Goal: Task Accomplishment & Management: Use online tool/utility

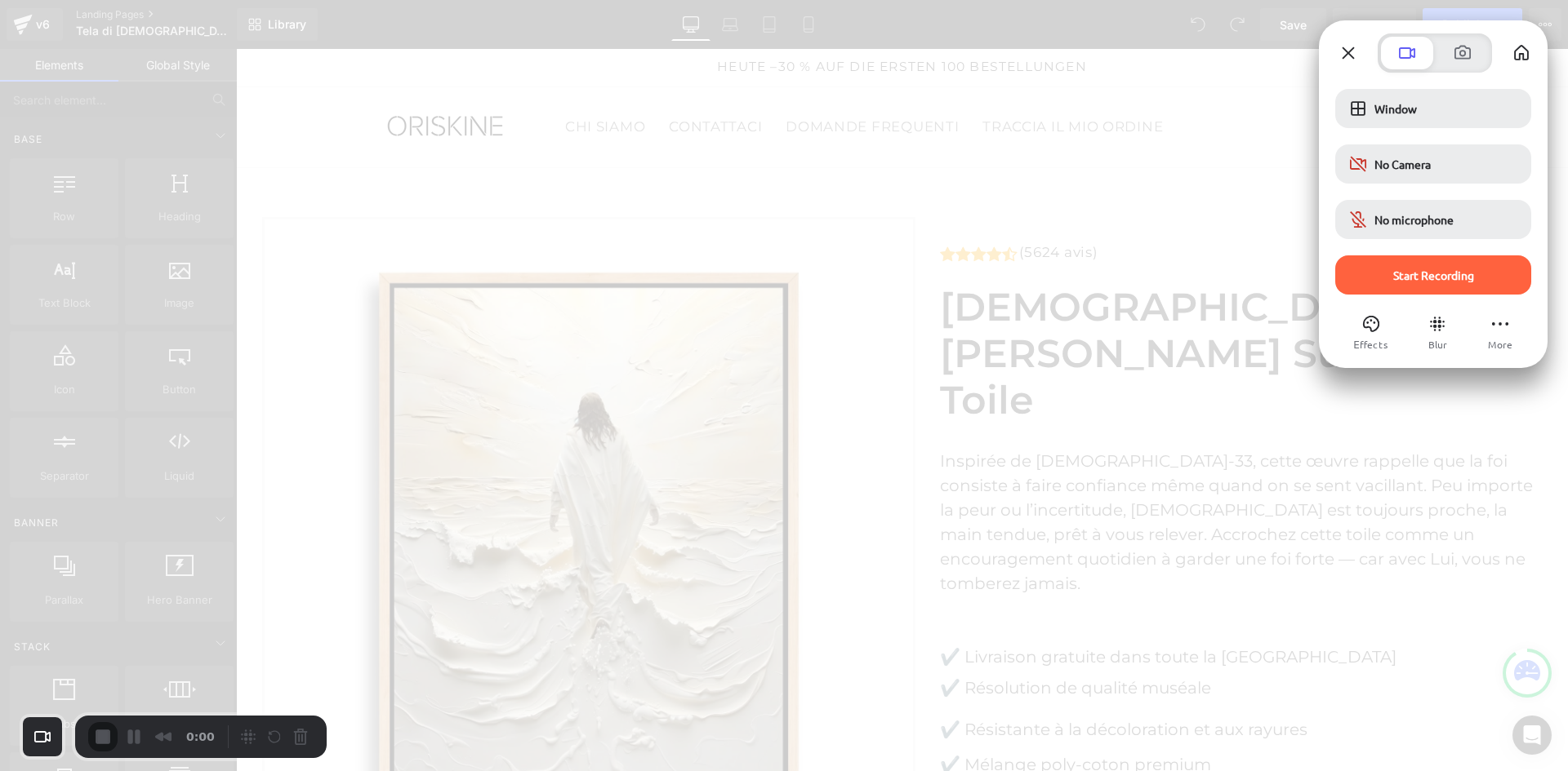
click at [1355, 282] on span "Start Recording" at bounding box center [1433, 275] width 170 height 15
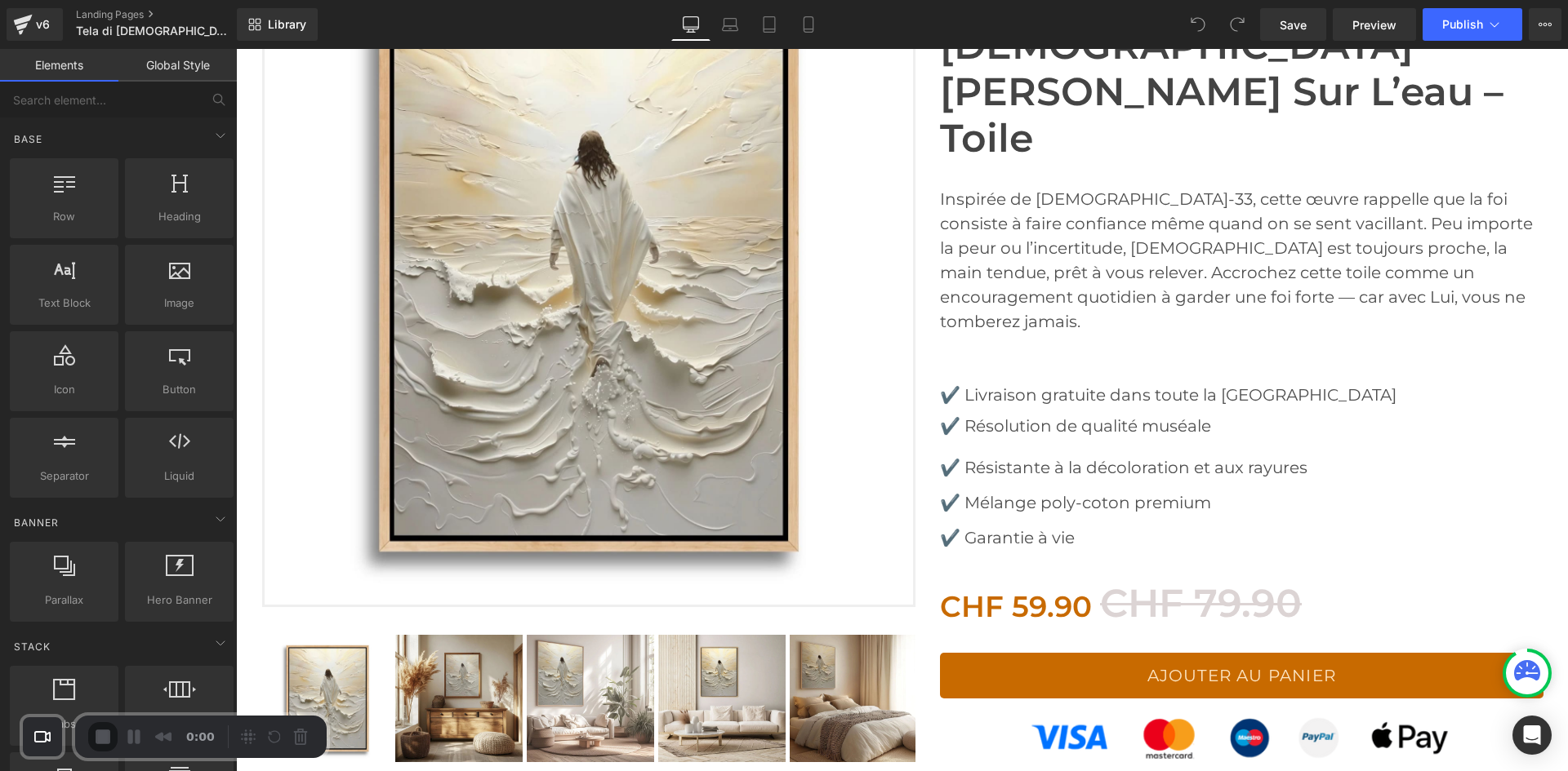
scroll to position [272, 0]
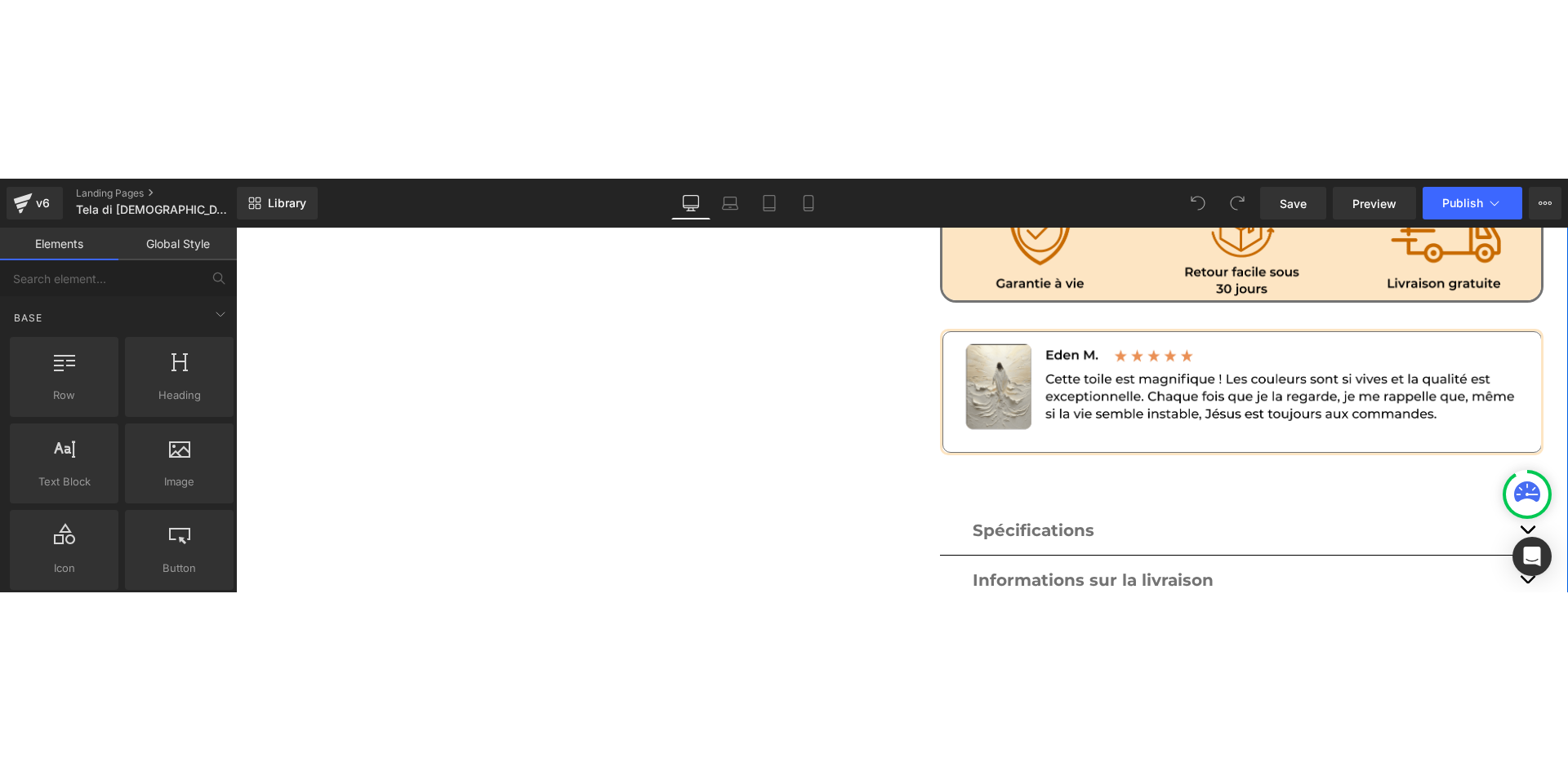
scroll to position [1524, 0]
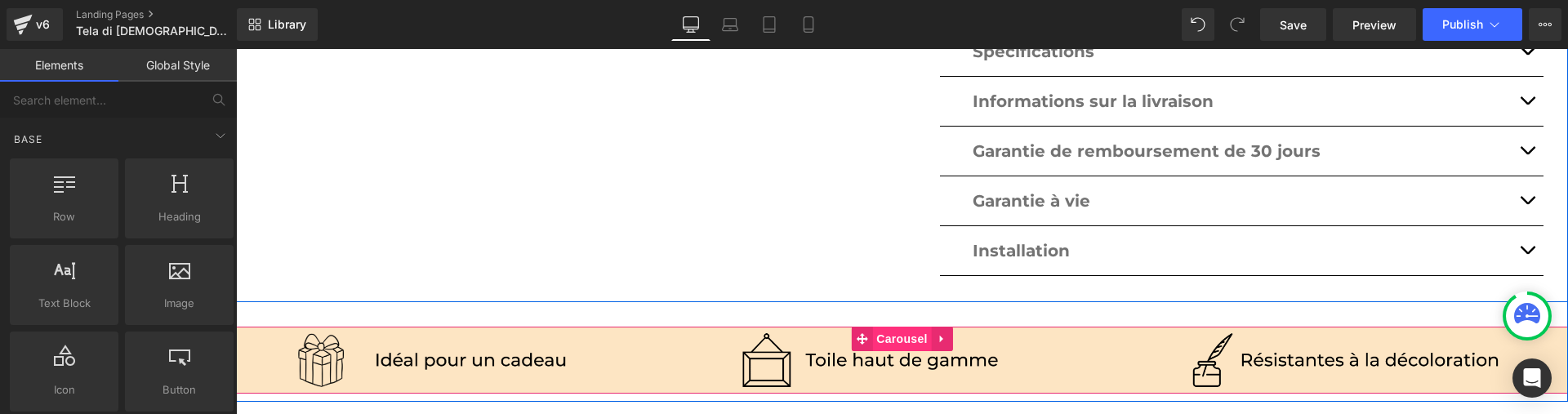
click at [899, 327] on span "Carousel" at bounding box center [900, 339] width 58 height 24
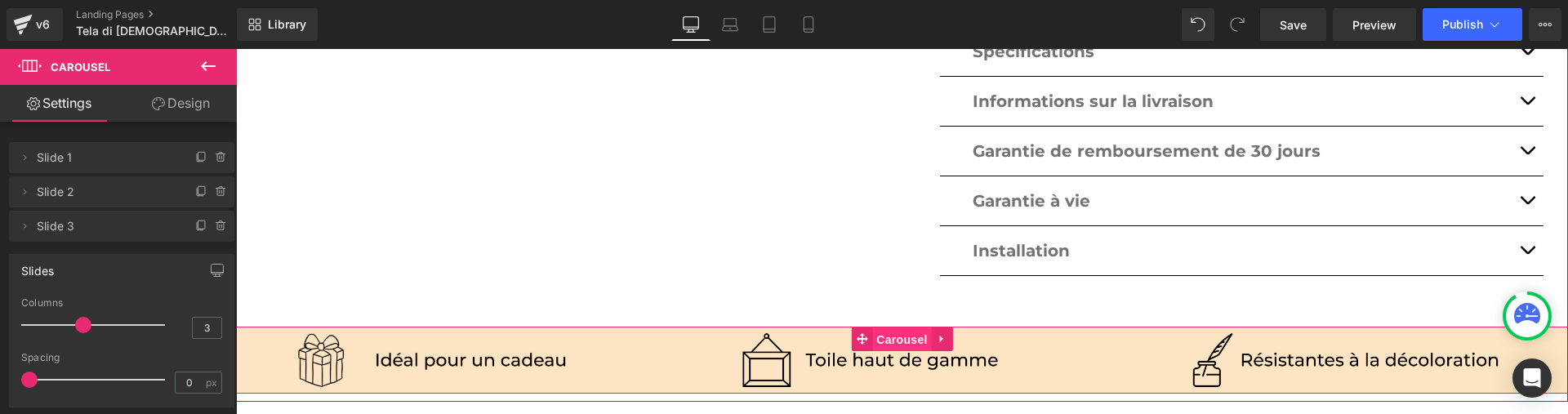
click at [898, 328] on span "Carousel" at bounding box center [900, 340] width 58 height 24
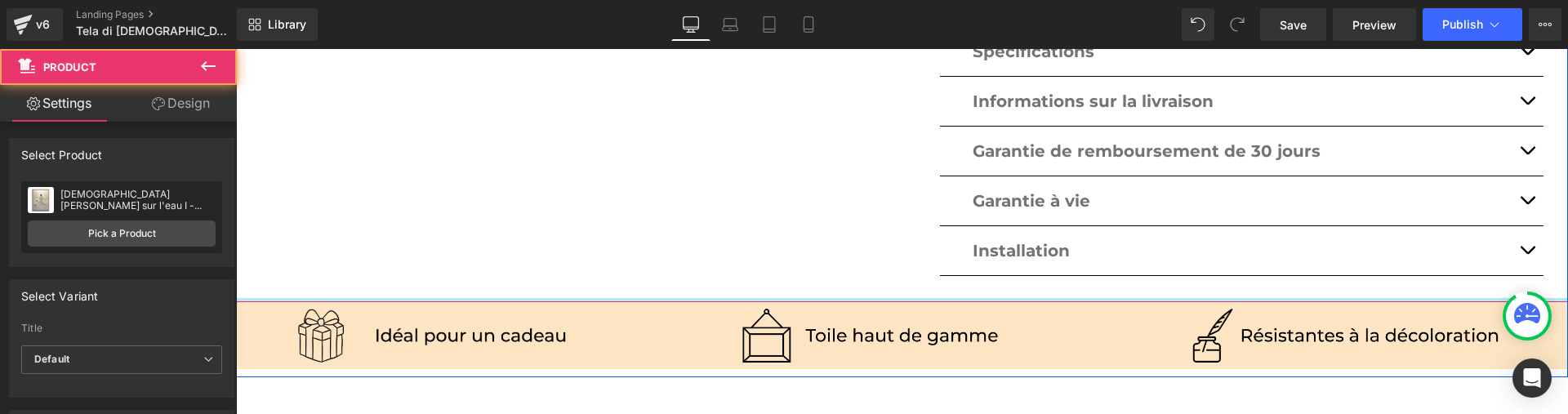
drag, startPoint x: 644, startPoint y: 242, endPoint x: 667, endPoint y: 196, distance: 51.4
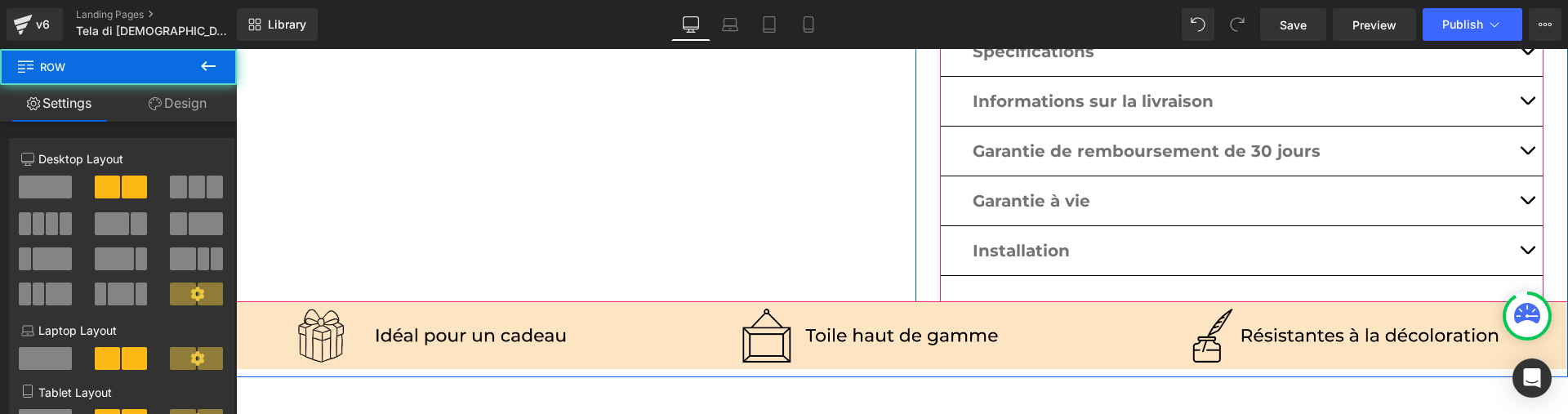
click at [951, 213] on div "Spécifications Text Block Des encres écologiques aux cadres tendus à la main, c…" at bounding box center [1242, 152] width 605 height 300
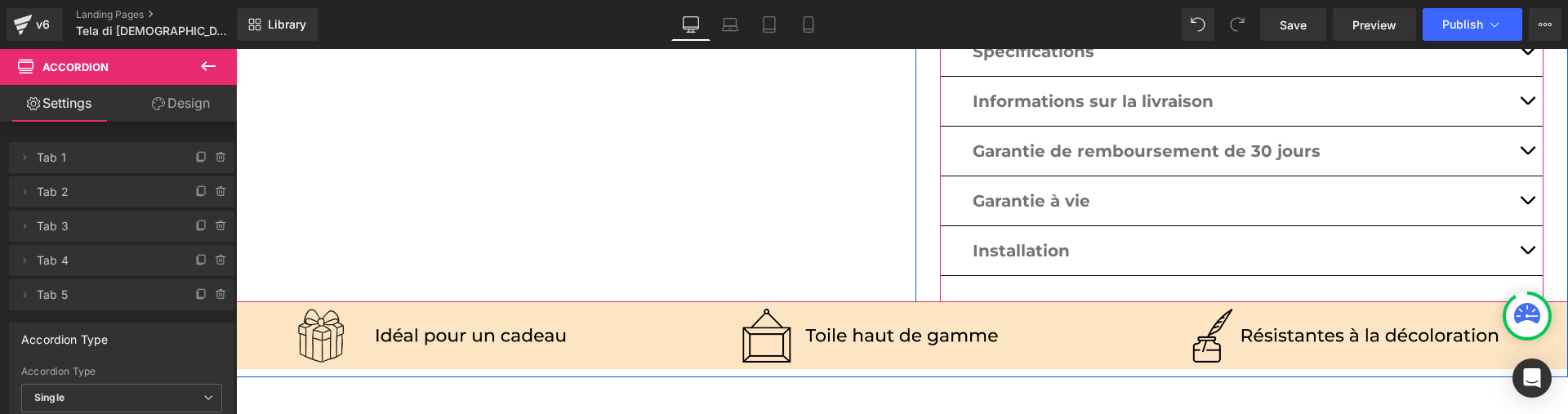
click at [950, 222] on div "Spécifications Text Block Des encres écologiques aux cadres tendus à la main, c…" at bounding box center [1242, 152] width 605 height 300
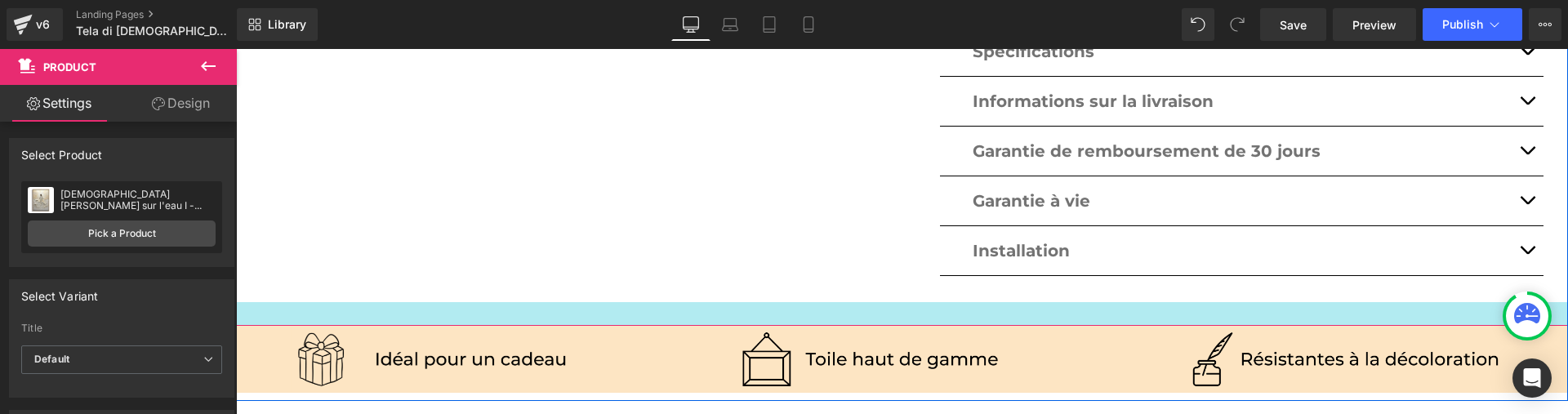
drag, startPoint x: 933, startPoint y: 228, endPoint x: 932, endPoint y: 252, distance: 24.0
click at [932, 303] on div at bounding box center [901, 315] width 1332 height 24
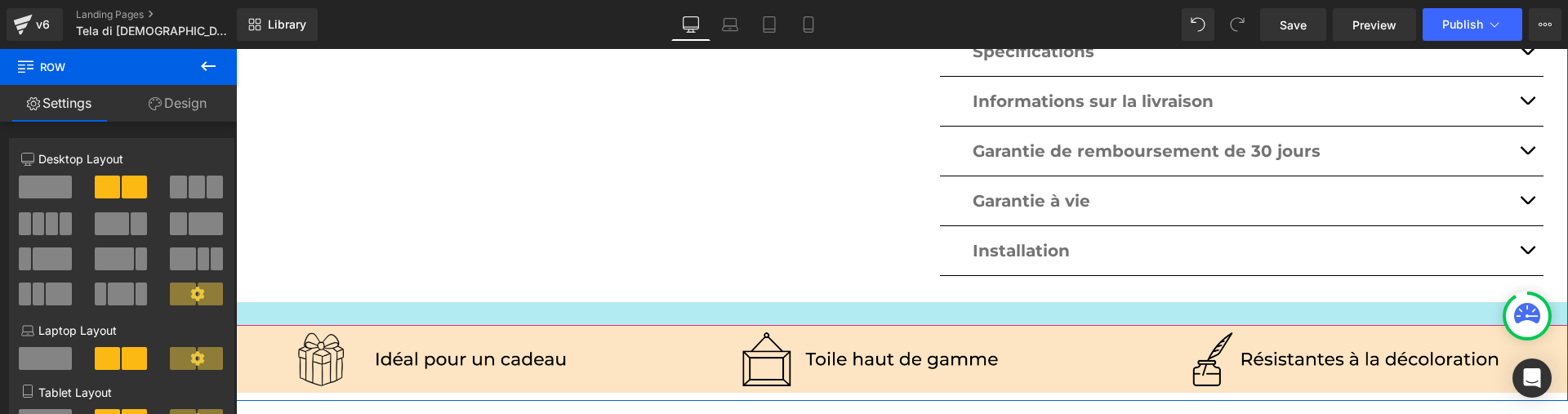
click at [699, 303] on div at bounding box center [901, 315] width 1332 height 24
